Goal: Check status: Check status

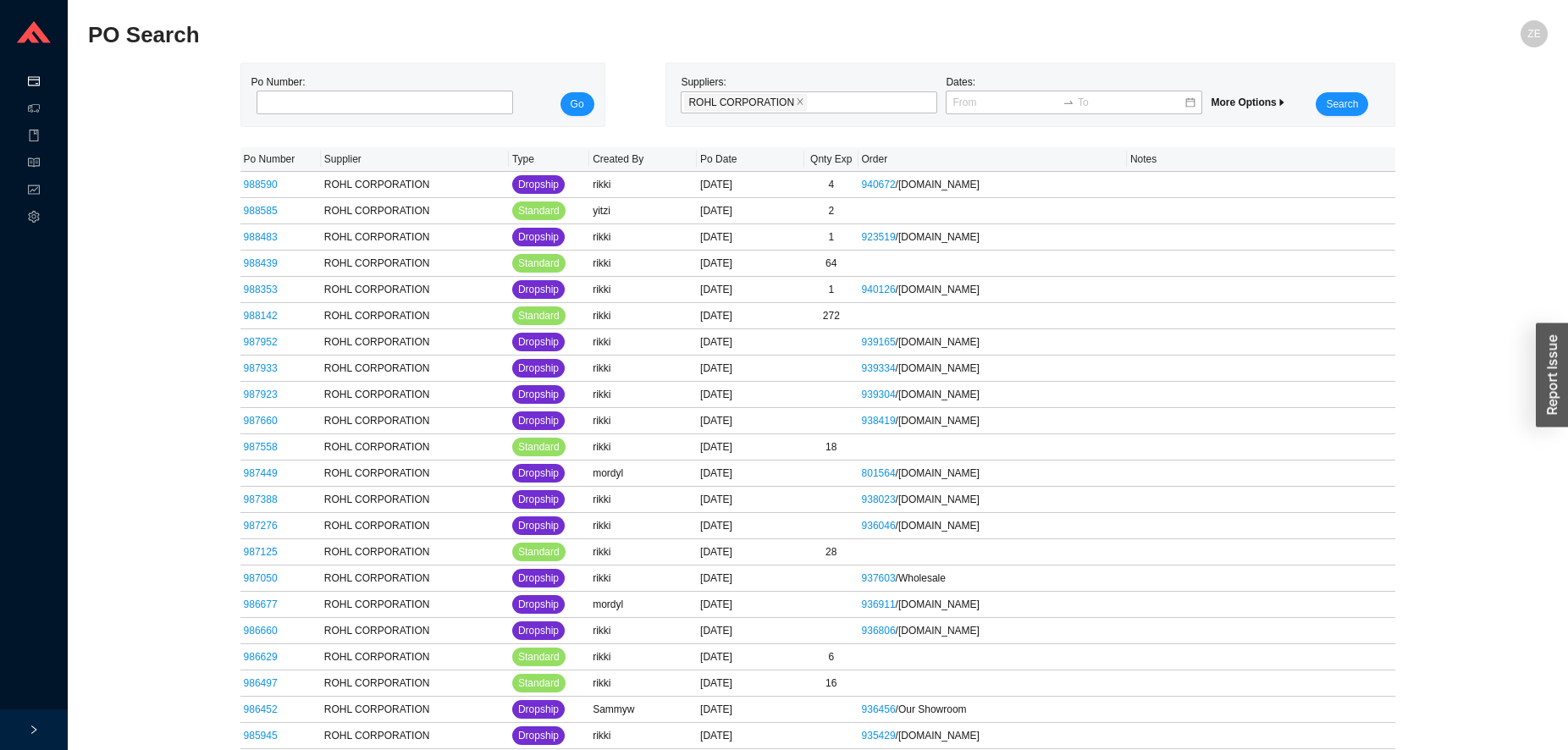
scroll to position [1909, 0]
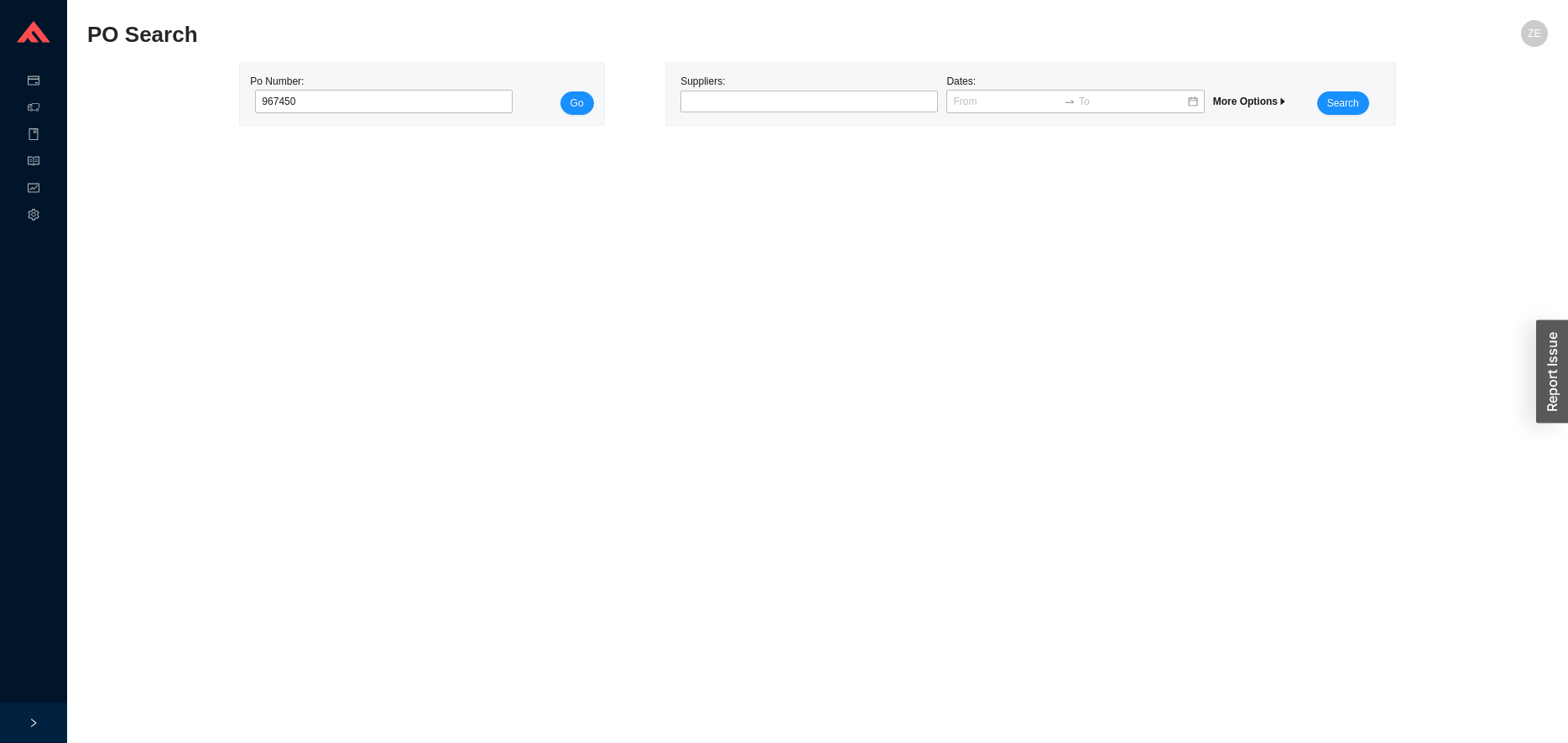
type input "967450"
click button "Go" at bounding box center [577, 103] width 34 height 23
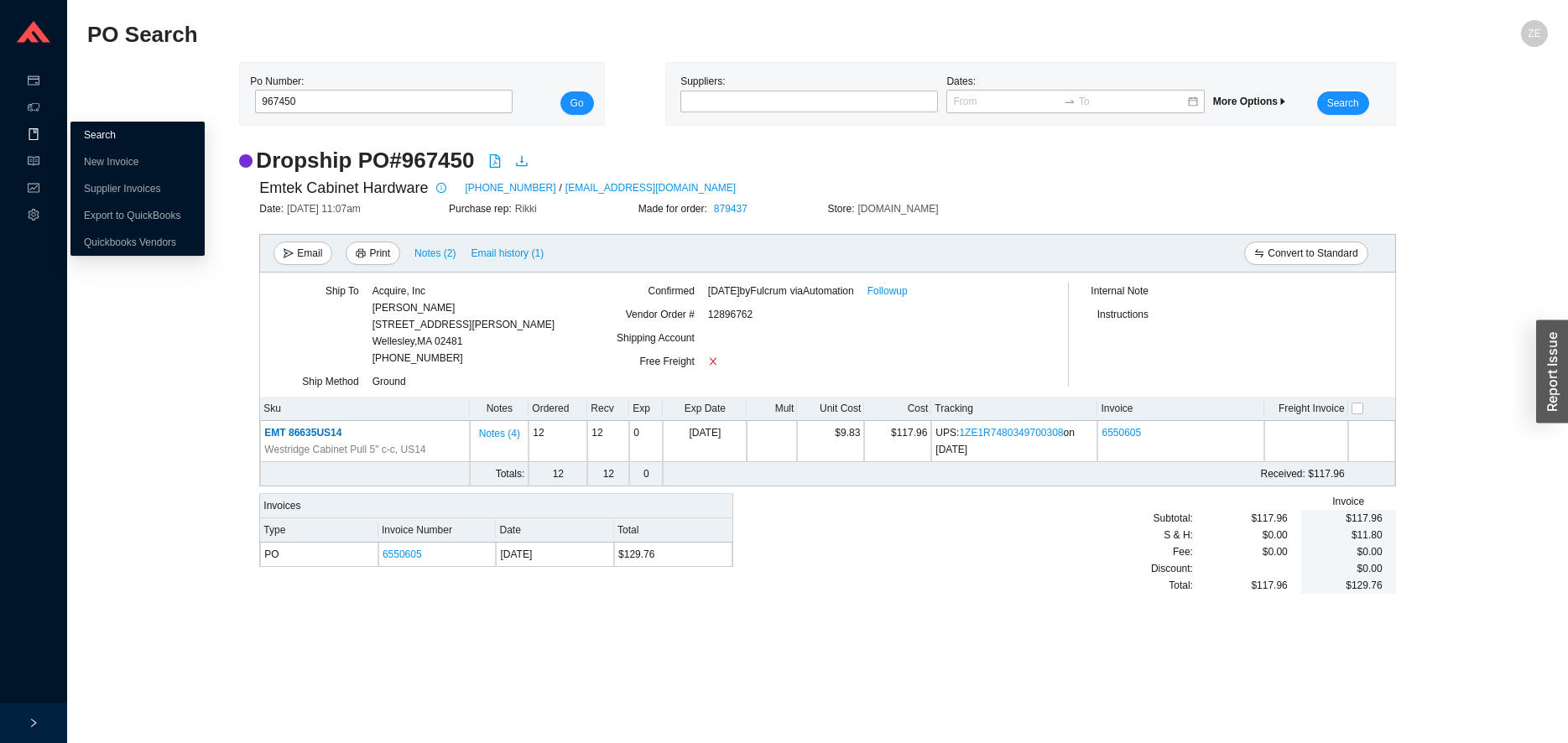
click at [100, 134] on link "Search" at bounding box center [100, 135] width 32 height 12
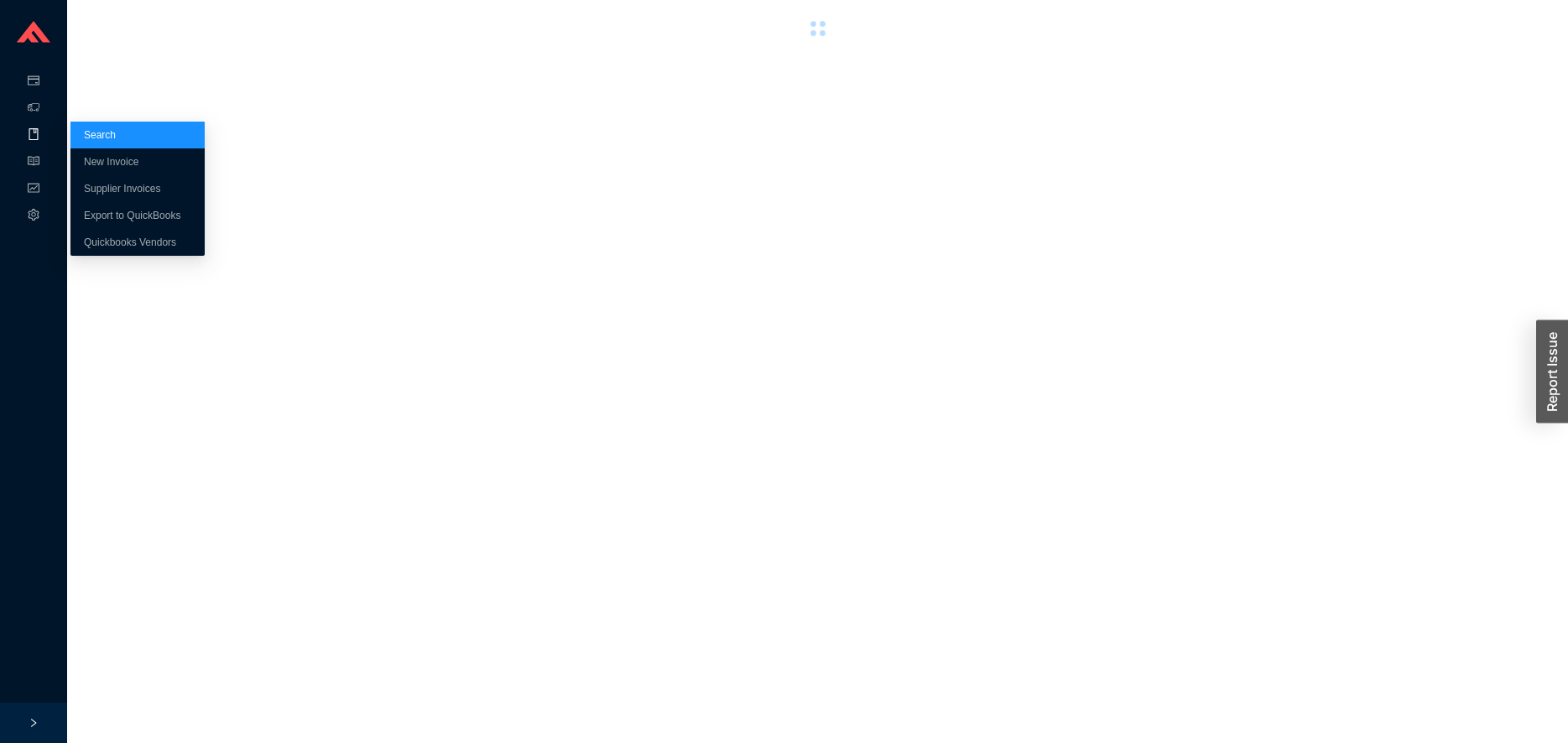
drag, startPoint x: 90, startPoint y: 139, endPoint x: 97, endPoint y: 127, distance: 13.9
click at [91, 139] on link "Search" at bounding box center [100, 135] width 32 height 12
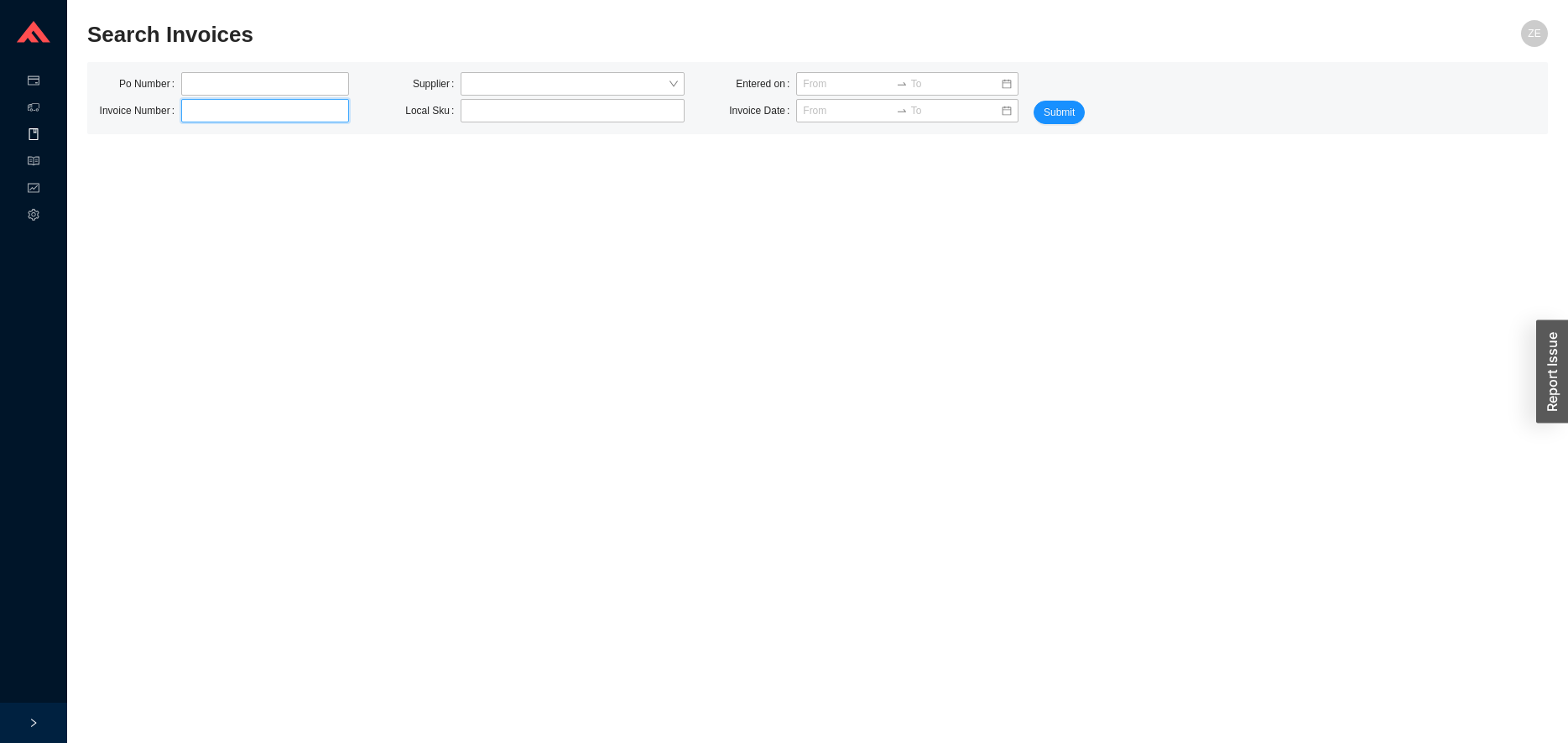
click at [208, 109] on input "text" at bounding box center [264, 111] width 168 height 23
type input "1021115-01"
click button "Submit" at bounding box center [1059, 112] width 51 height 23
click at [264, 116] on input "1021115-01" at bounding box center [264, 111] width 168 height 23
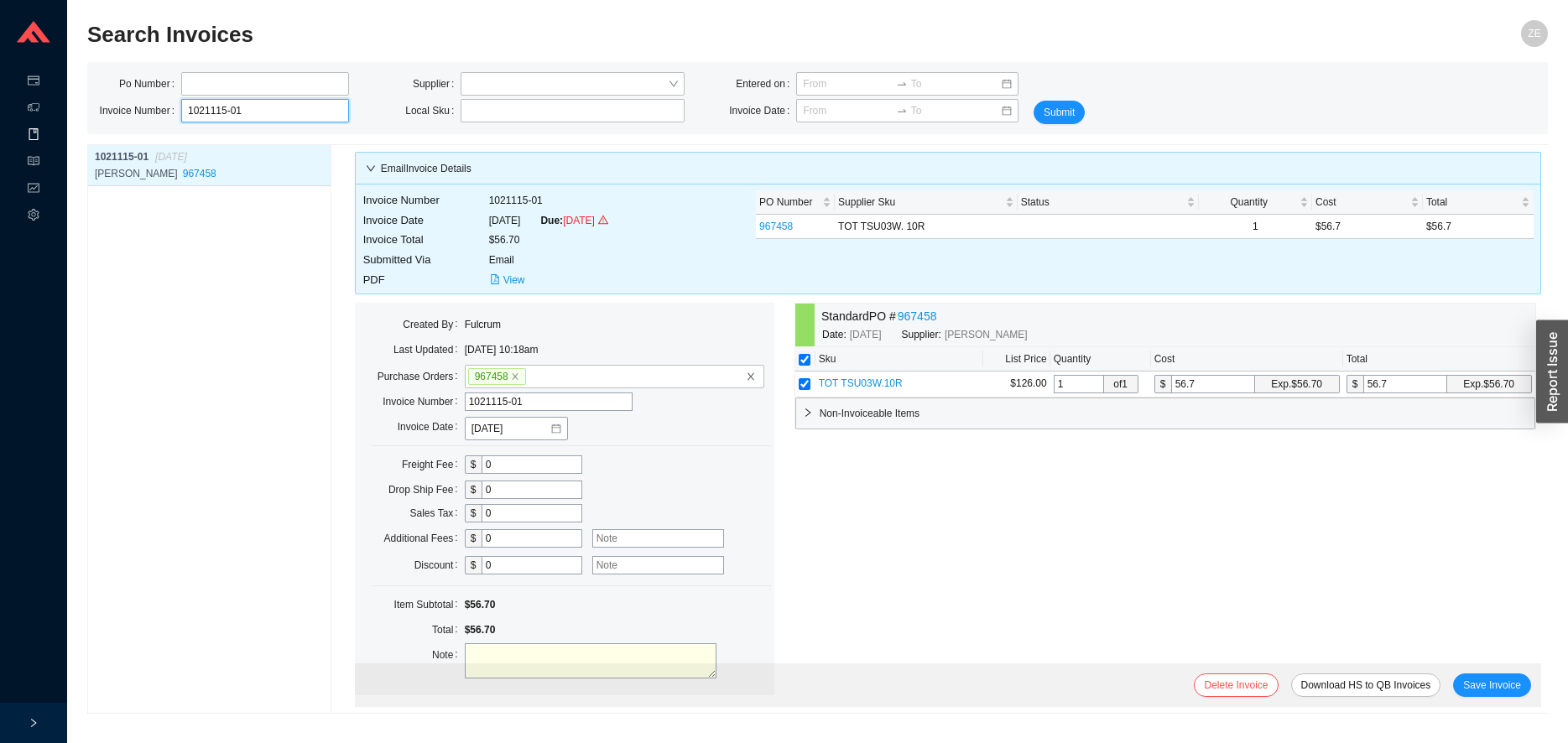
drag, startPoint x: 205, startPoint y: 114, endPoint x: 224, endPoint y: 119, distance: 19.6
click at [224, 119] on input "1021115-01" at bounding box center [264, 111] width 168 height 23
type input "1021204-01"
click button "Submit" at bounding box center [1059, 112] width 51 height 23
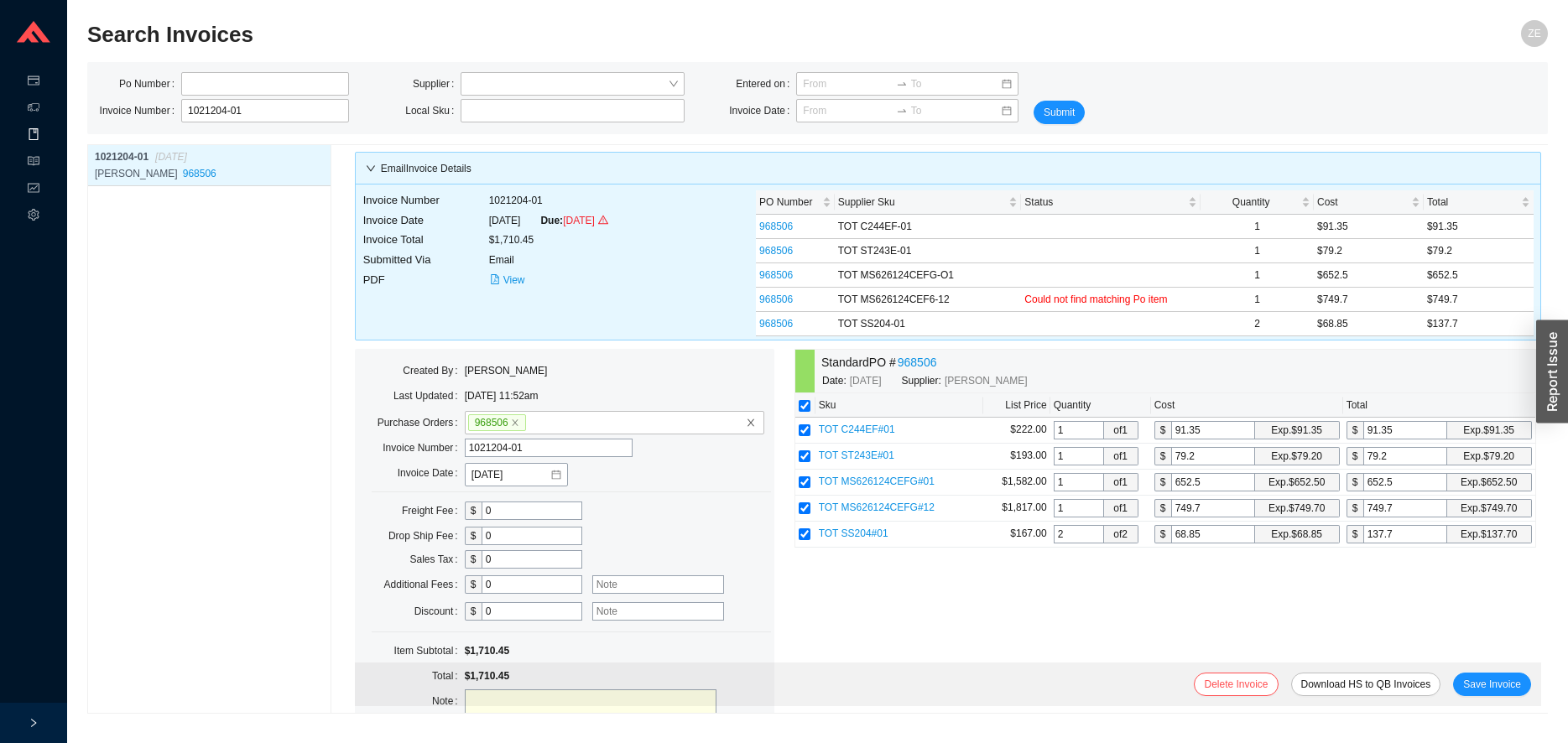
drag, startPoint x: 1360, startPoint y: 428, endPoint x: 1358, endPoint y: 366, distance: 62.0
click at [1358, 425] on div "Created By Zehava Ehrenreich Last Updated 3/10/25 11:52am Purchase Orders 96850…" at bounding box center [947, 553] width 1186 height 410
drag, startPoint x: 263, startPoint y: 113, endPoint x: 43, endPoint y: 63, distance: 225.6
click at [181, 111] on input "1021204-01" at bounding box center [264, 111] width 168 height 23
type input "1021152-01"
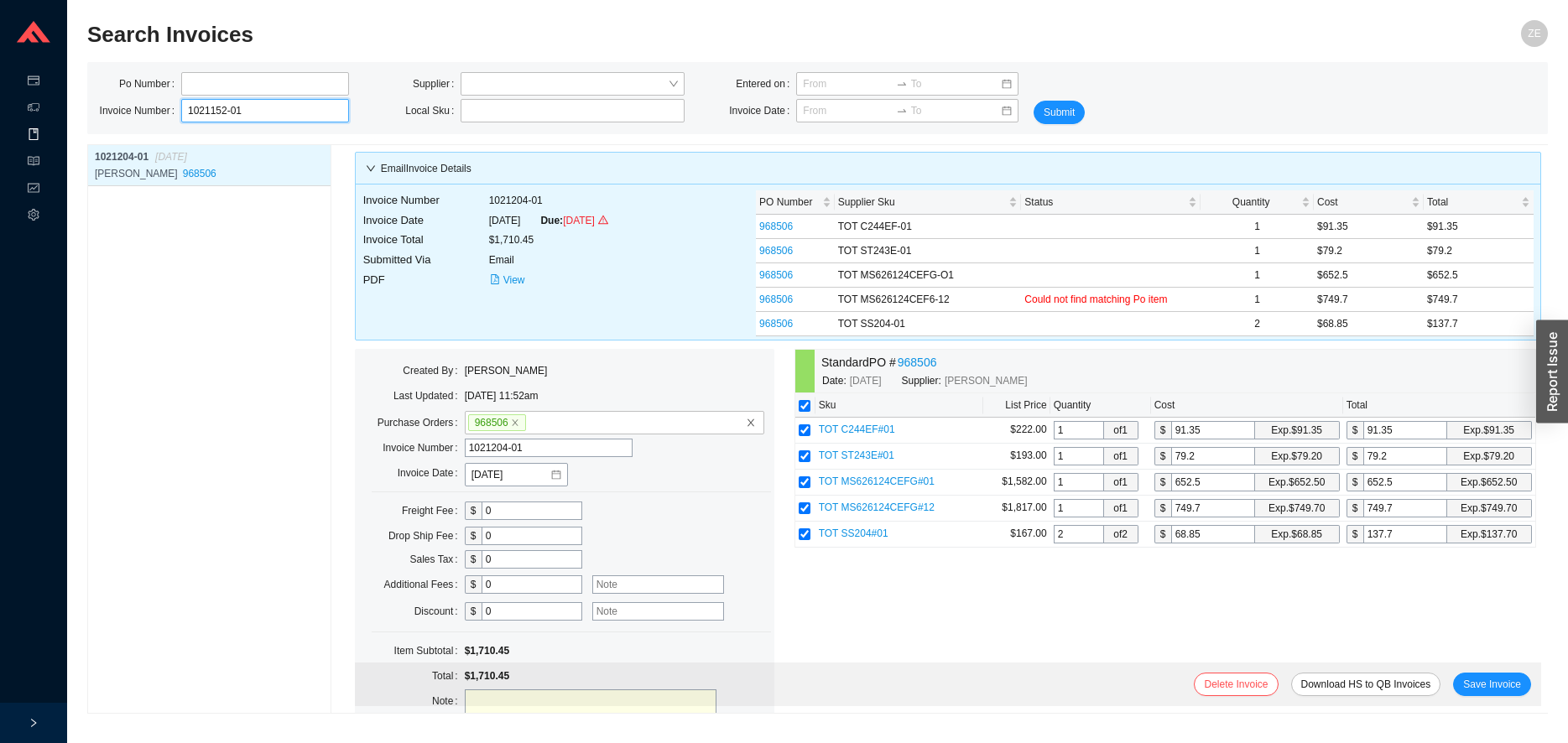
click button "Submit" at bounding box center [1059, 112] width 51 height 23
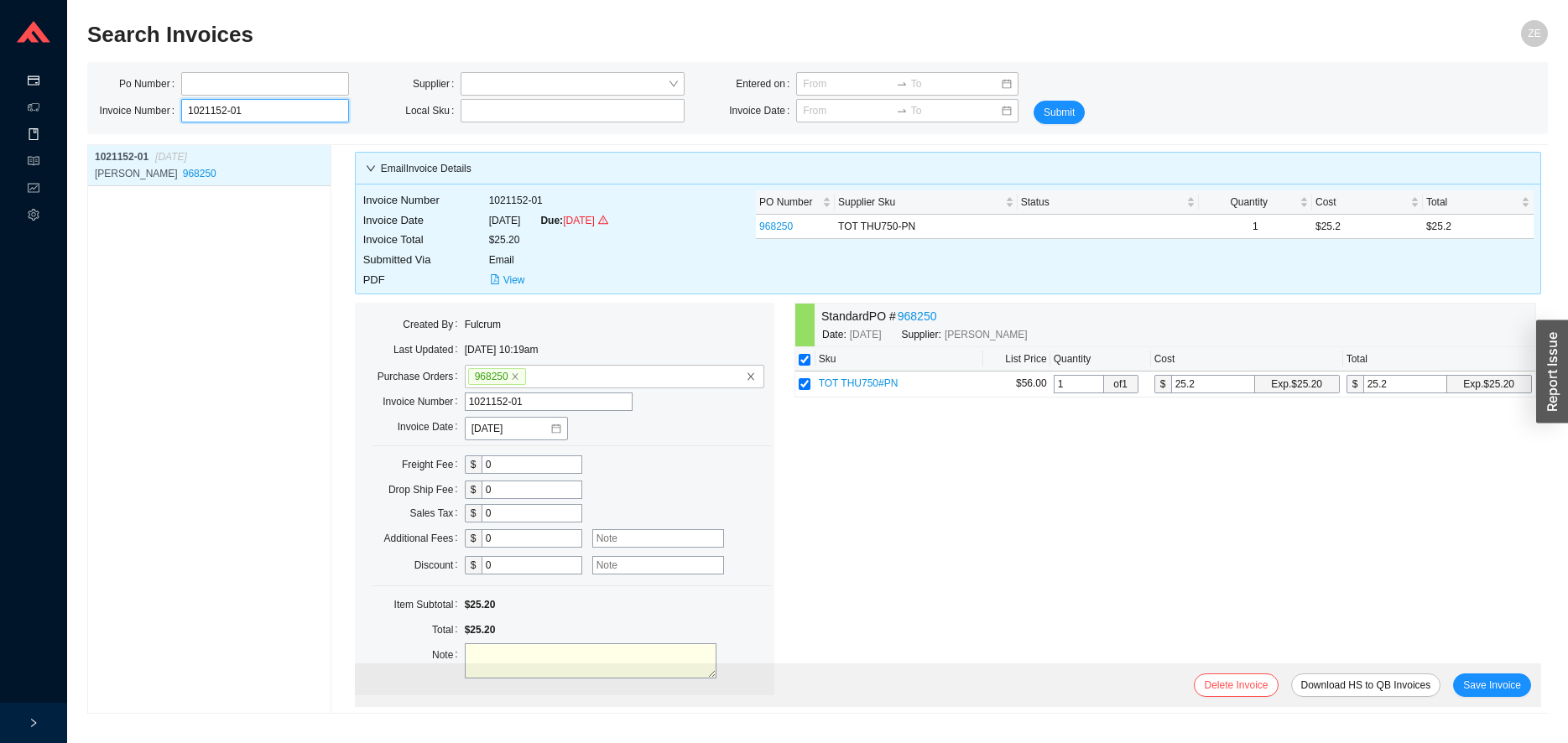
drag, startPoint x: 266, startPoint y: 111, endPoint x: 54, endPoint y: 88, distance: 213.2
click at [181, 99] on input "1021152-01" at bounding box center [264, 111] width 168 height 23
type input "1021204-01"
click button "Submit" at bounding box center [1059, 112] width 51 height 23
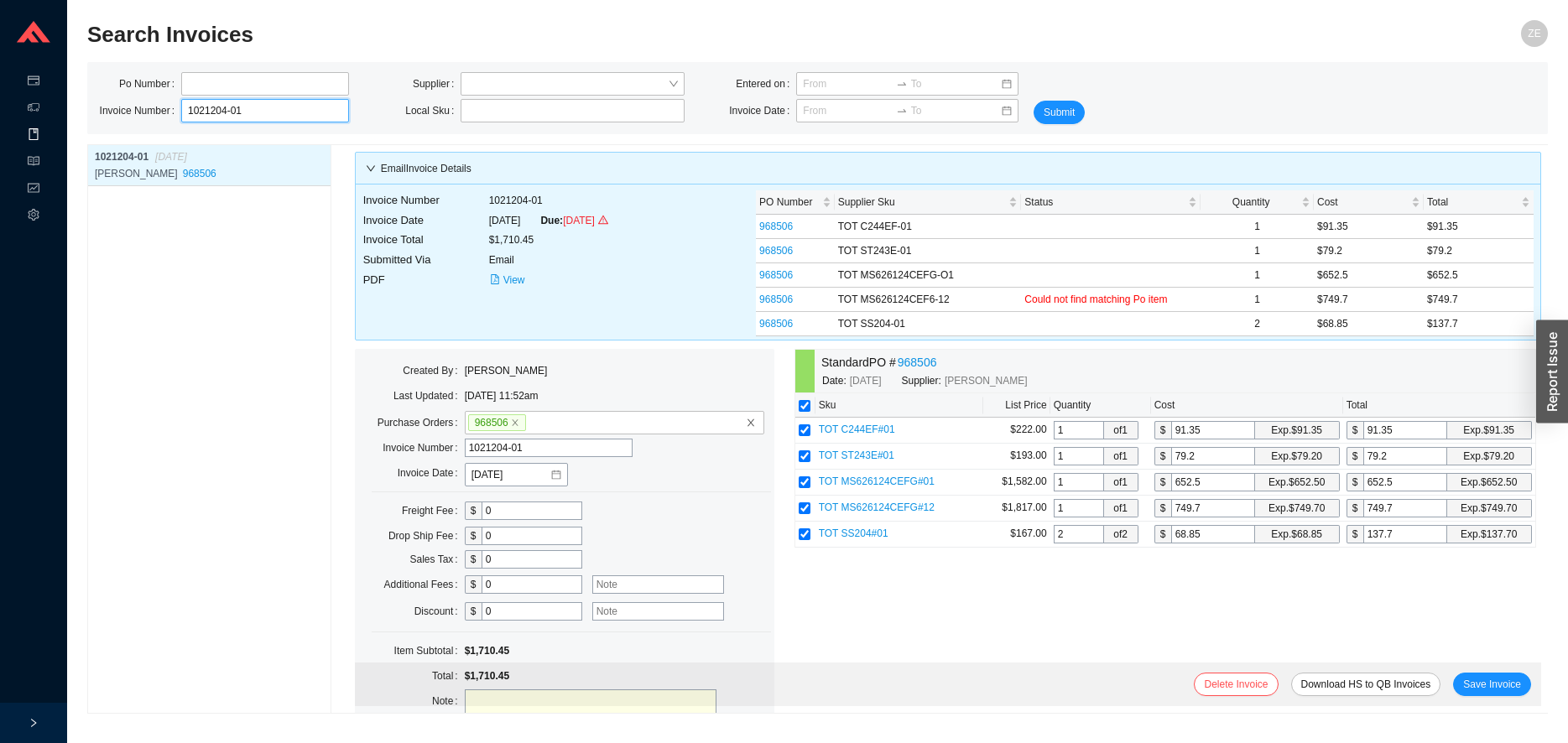
click at [264, 107] on input "1021204-01" at bounding box center [264, 111] width 168 height 23
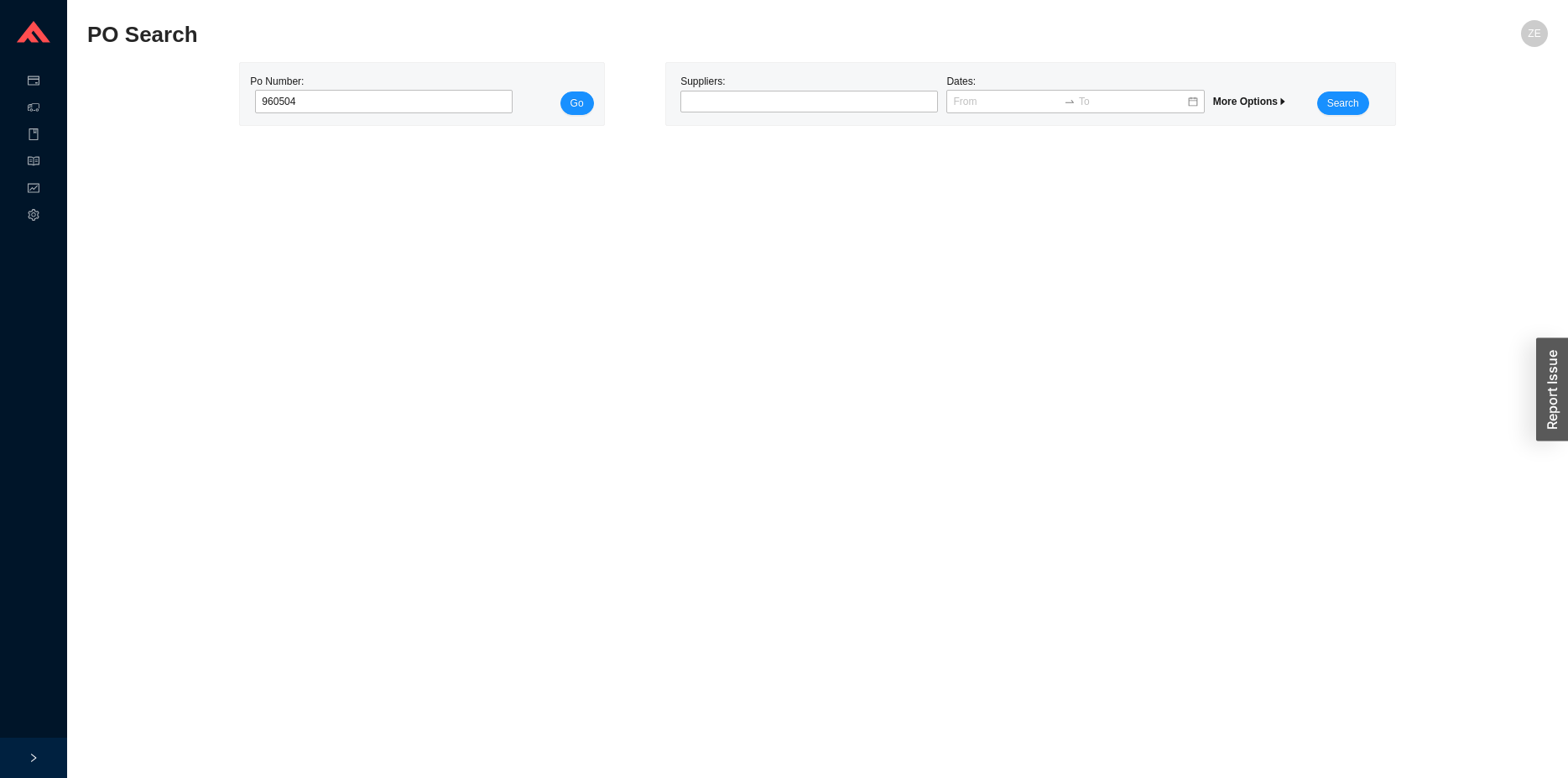
click at [561, 91] on button "Go" at bounding box center [577, 103] width 34 height 23
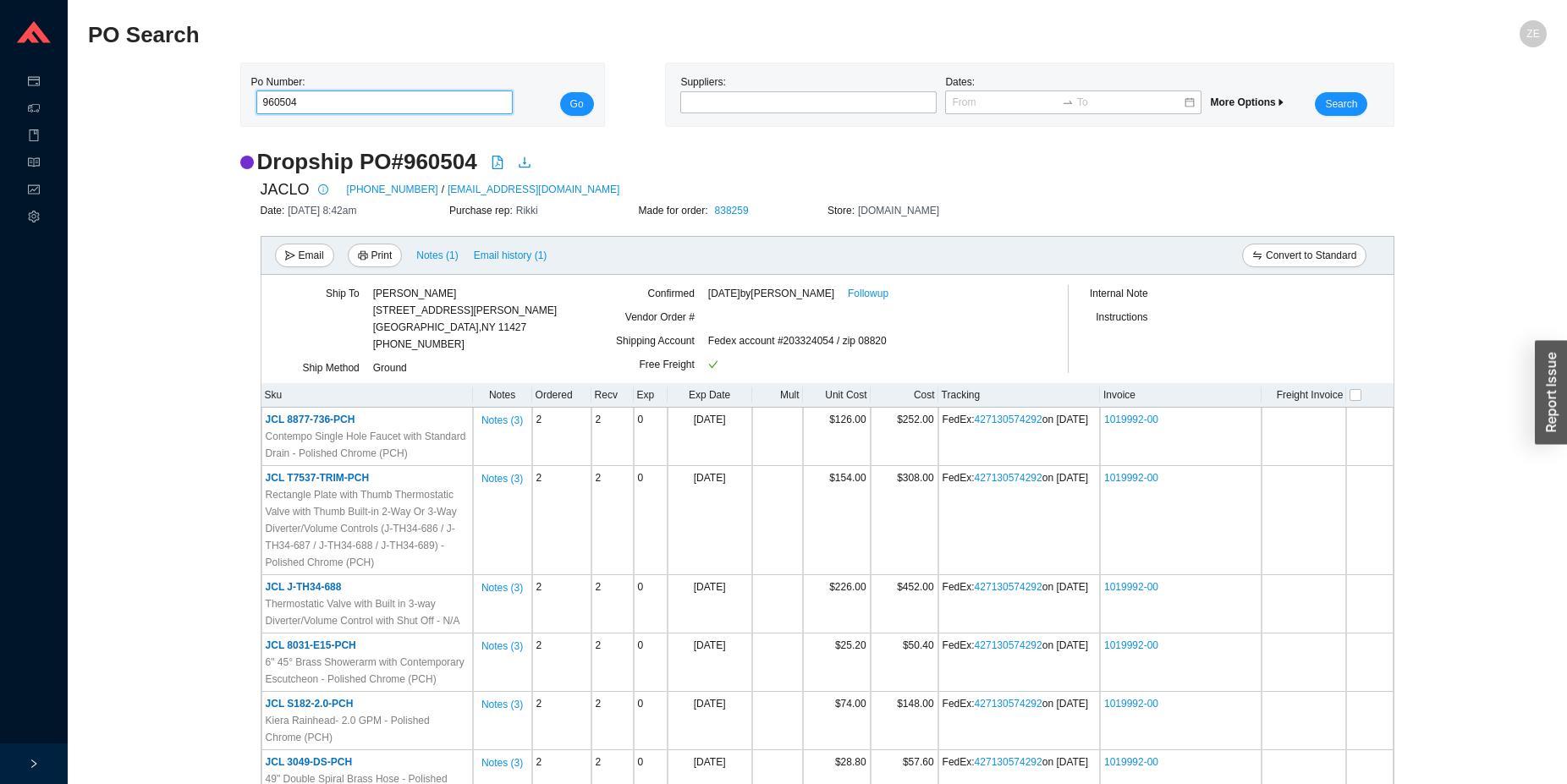
drag, startPoint x: 319, startPoint y: 98, endPoint x: 155, endPoint y: 97, distance: 164.0
click at [257, 97] on input "960504" at bounding box center [385, 102] width 258 height 23
click at [560, 92] on button "Go" at bounding box center [577, 104] width 34 height 23
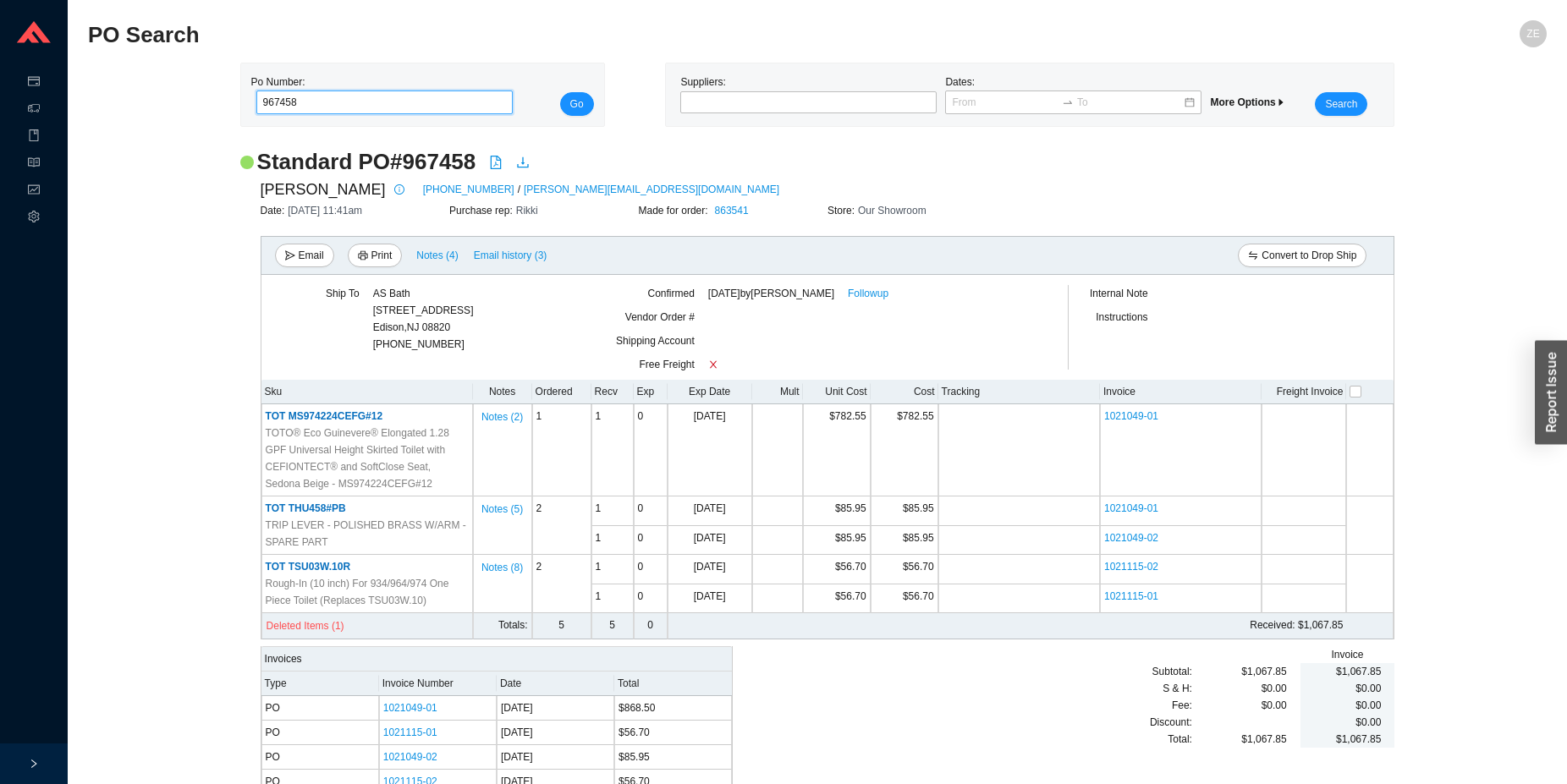
drag, startPoint x: 291, startPoint y: 104, endPoint x: 177, endPoint y: 91, distance: 114.7
click at [257, 91] on input "967458" at bounding box center [385, 102] width 258 height 23
drag, startPoint x: 327, startPoint y: 96, endPoint x: 90, endPoint y: 80, distance: 237.5
click at [257, 90] on input "967458" at bounding box center [385, 102] width 258 height 23
click at [560, 92] on button "Go" at bounding box center [577, 104] width 34 height 23
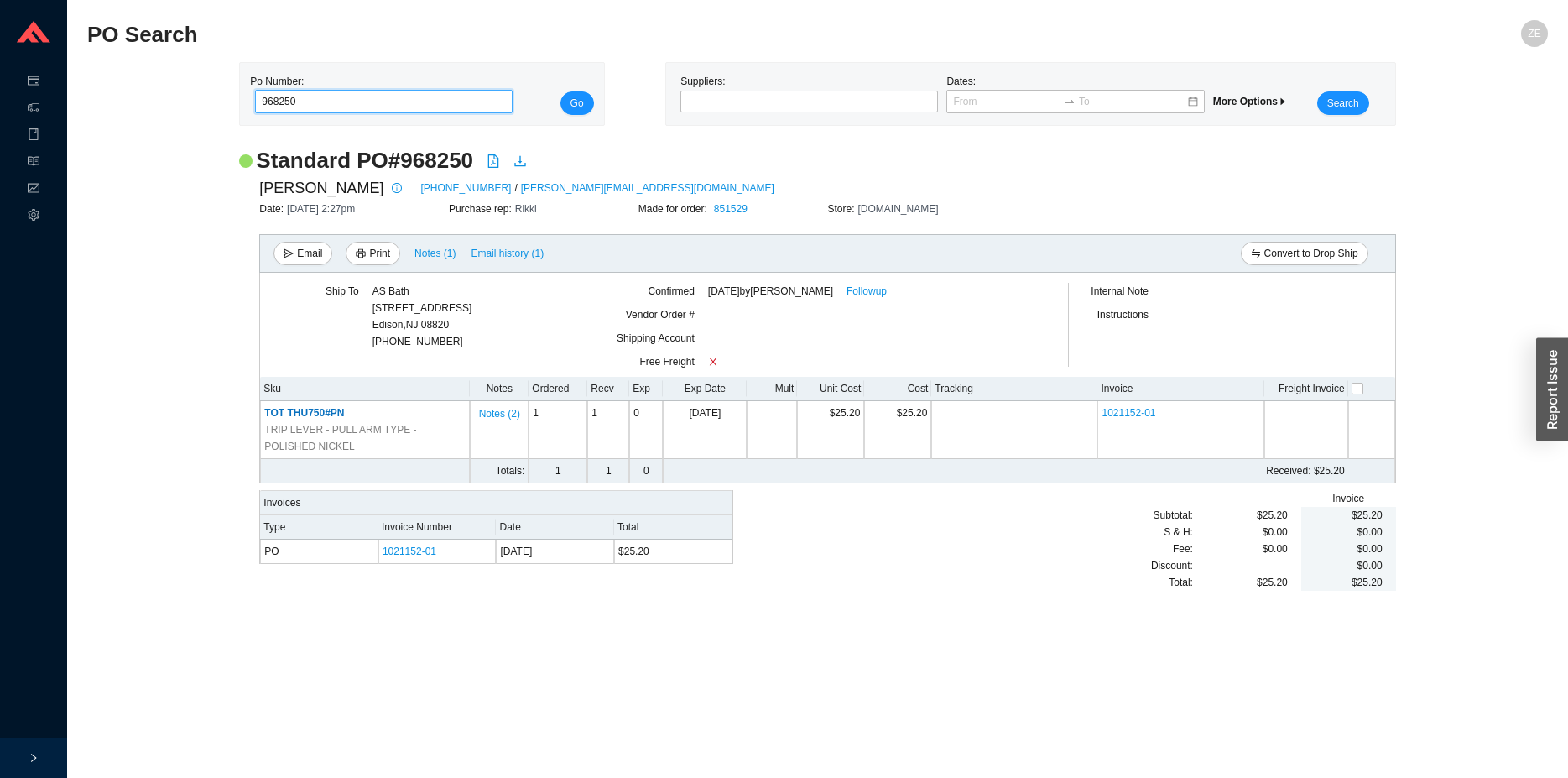
drag, startPoint x: 309, startPoint y: 110, endPoint x: 175, endPoint y: 98, distance: 134.5
click at [255, 98] on input "968250" at bounding box center [384, 101] width 257 height 23
type input "972882"
click at [561, 91] on button "Go" at bounding box center [577, 103] width 34 height 23
